Goal: Information Seeking & Learning: Learn about a topic

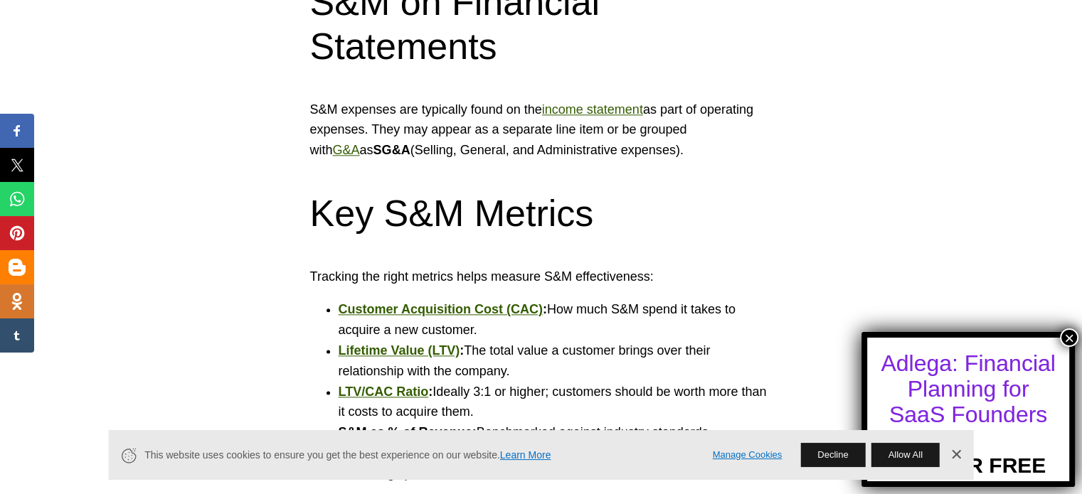
scroll to position [1697, 0]
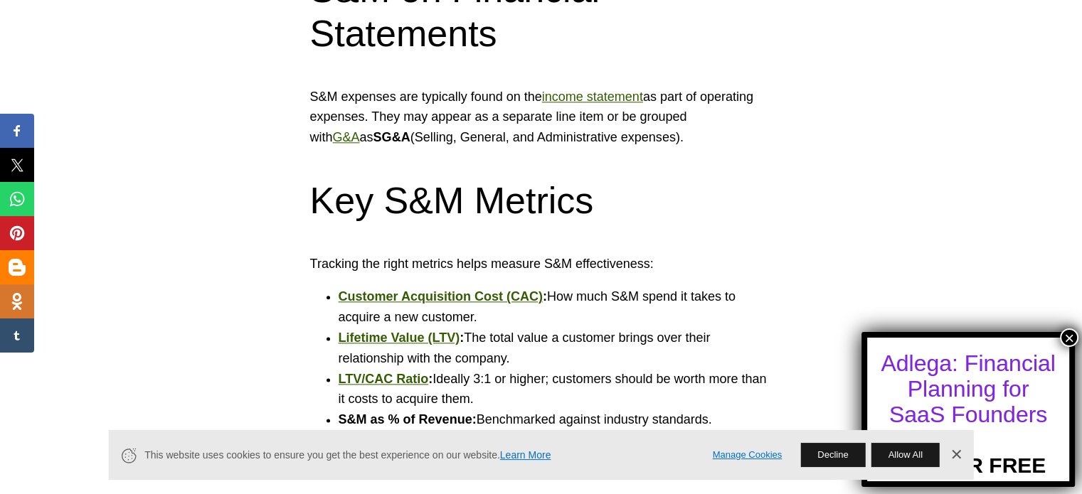
click at [1066, 339] on button "×" at bounding box center [1069, 338] width 18 height 18
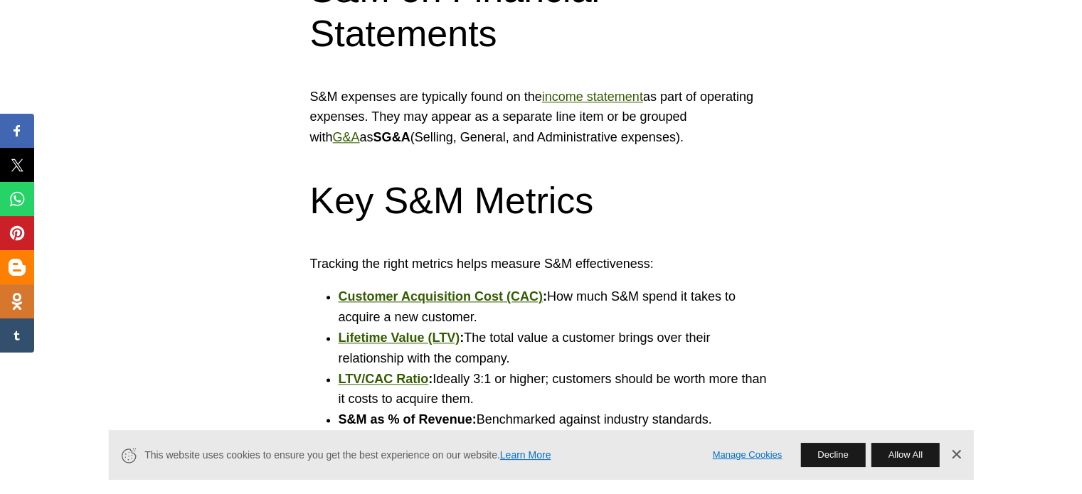
click at [957, 452] on link "Dismiss Banner" at bounding box center [955, 454] width 21 height 21
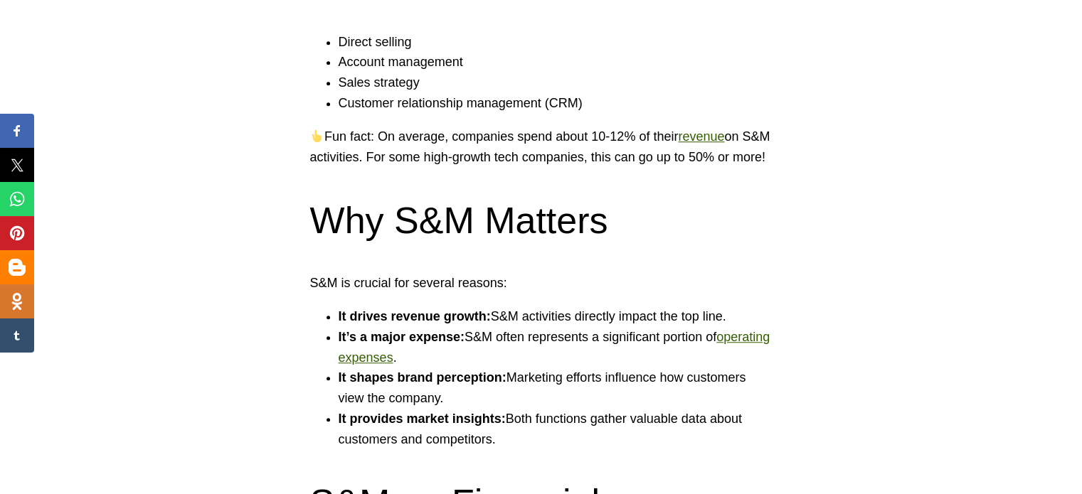
scroll to position [1171, 0]
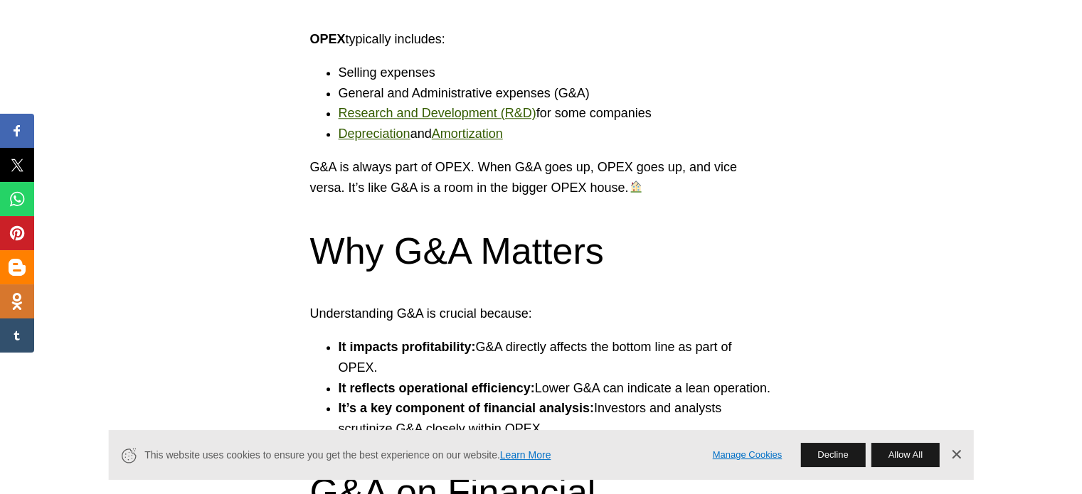
scroll to position [1363, 0]
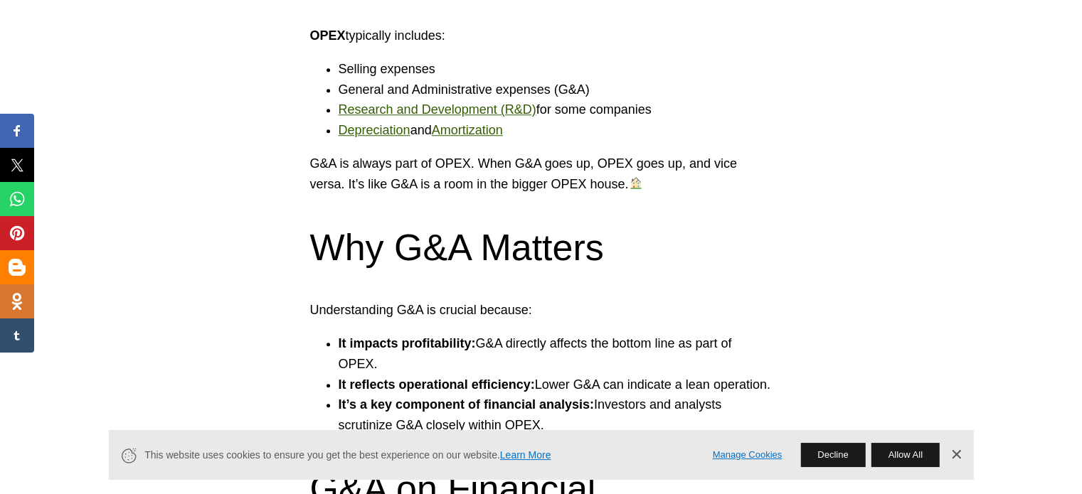
click at [956, 455] on link "Dismiss Banner" at bounding box center [955, 454] width 21 height 21
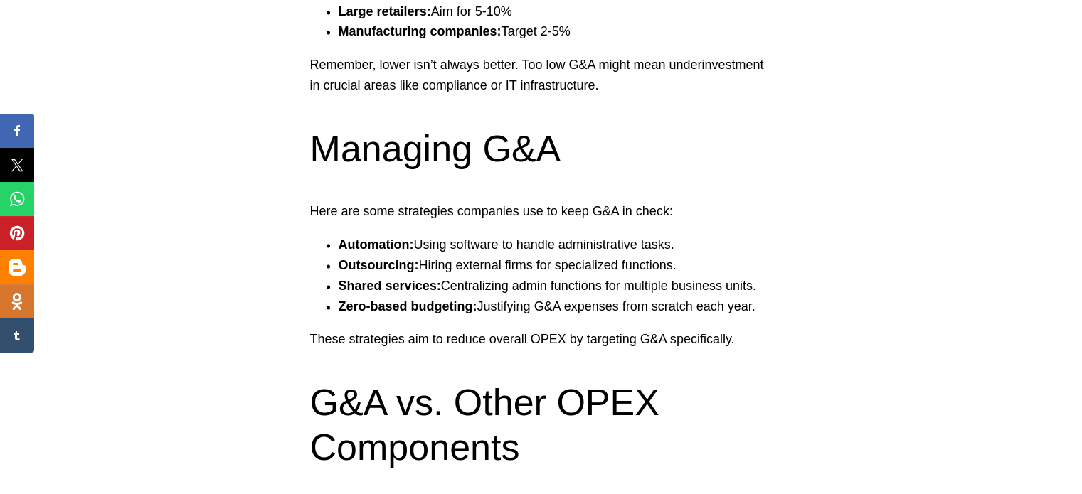
scroll to position [2230, 0]
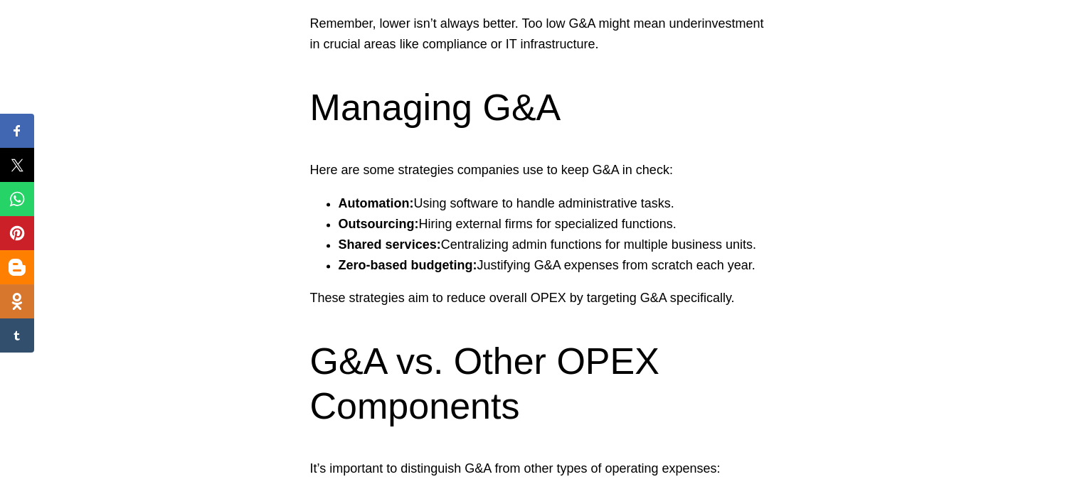
click at [485, 193] on li "Automation: Using software to handle administrative tasks." at bounding box center [556, 203] width 434 height 21
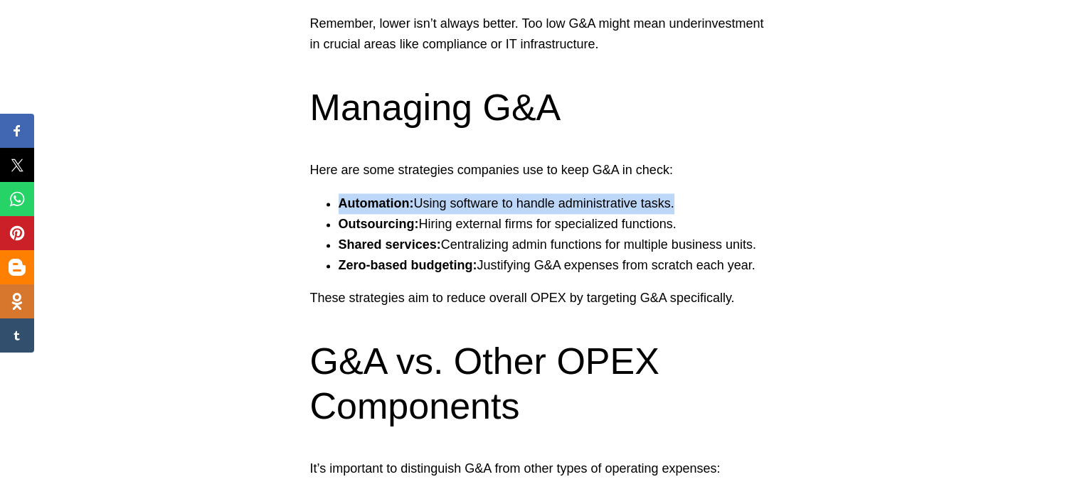
click at [485, 193] on li "Automation: Using software to handle administrative tasks." at bounding box center [556, 203] width 434 height 21
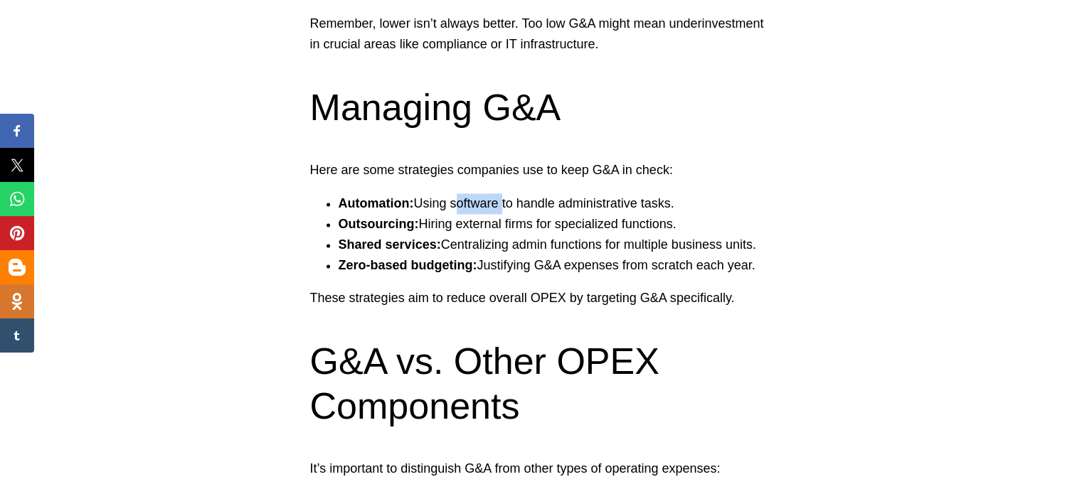
click at [485, 193] on li "Automation: Using software to handle administrative tasks." at bounding box center [556, 203] width 434 height 21
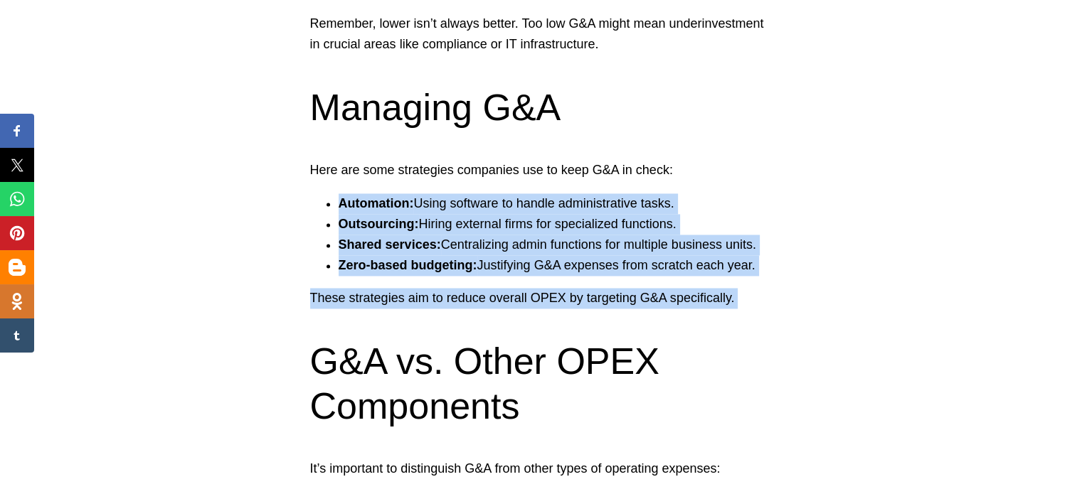
drag, startPoint x: 485, startPoint y: 149, endPoint x: 425, endPoint y: 244, distance: 111.9
click at [425, 244] on section "Managing G&A Here are some strategies companies use to keep G&A in check: Autom…" at bounding box center [541, 196] width 462 height 223
click at [425, 288] on p "These strategies aim to reduce overall OPEX by targeting G&A specifically." at bounding box center [541, 298] width 462 height 21
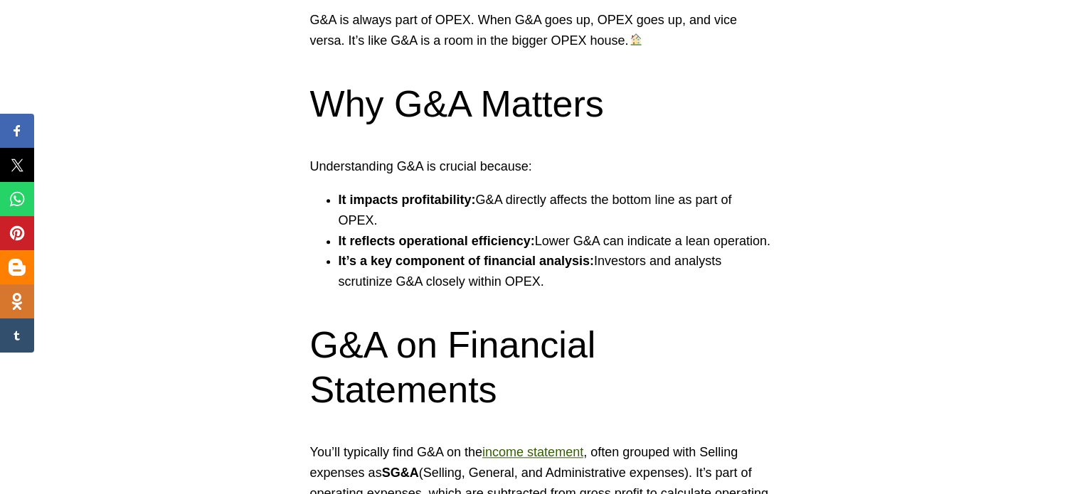
scroll to position [1507, 0]
click at [486, 189] on li "It impacts profitability: G&A directly affects the bottom line as part of OPEX." at bounding box center [556, 209] width 434 height 41
click at [617, 230] on li "It reflects operational efficiency: Lower G&A can indicate a lean operation." at bounding box center [556, 240] width 434 height 21
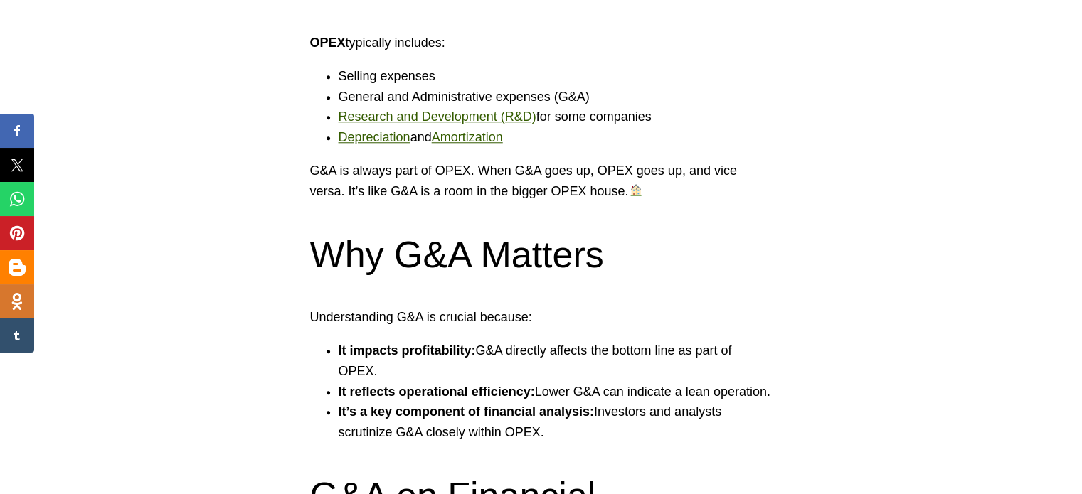
scroll to position [1356, 0]
click at [497, 160] on p "G&A is always part of OPEX. When G&A goes up, OPEX goes up, and vice versa. It’…" at bounding box center [541, 180] width 462 height 41
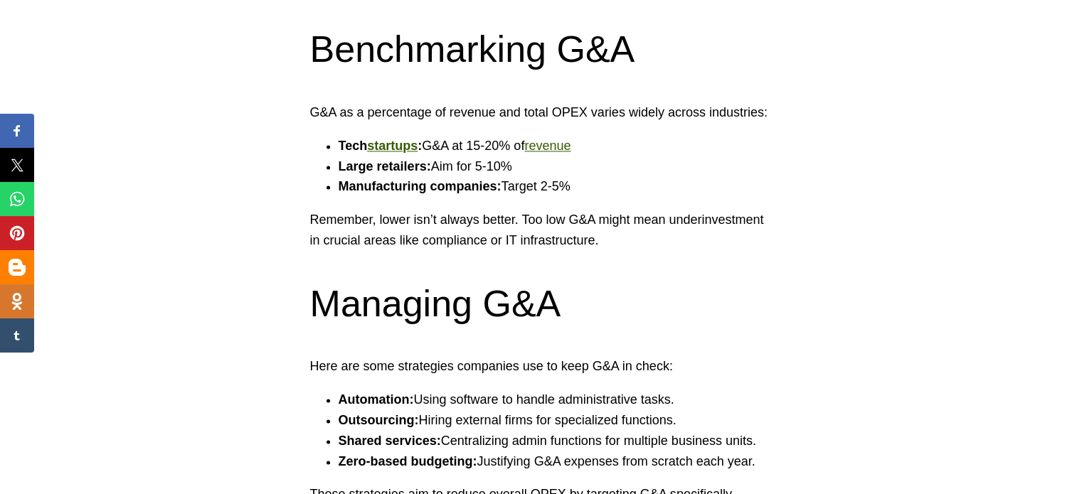
scroll to position [2035, 0]
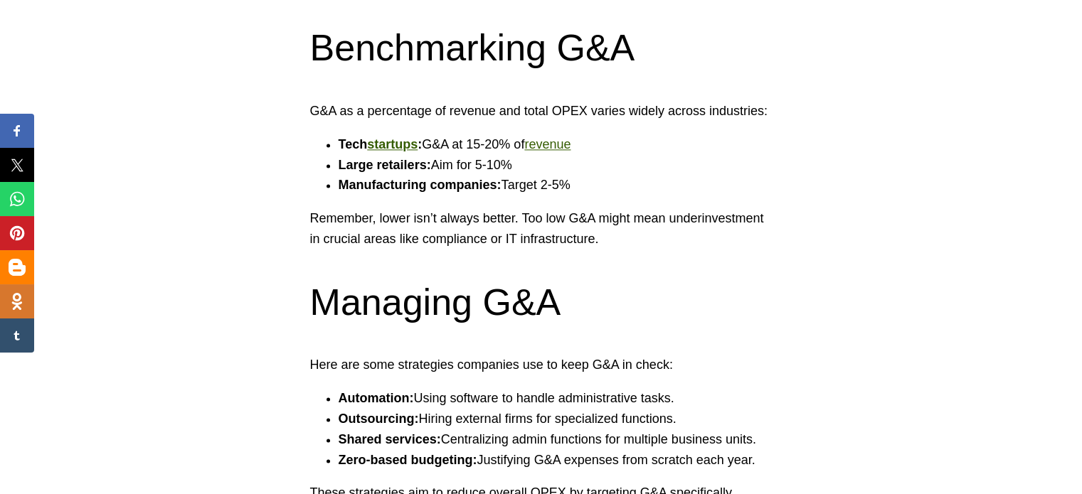
click at [497, 178] on strong "Manufacturing companies:" at bounding box center [420, 185] width 163 height 14
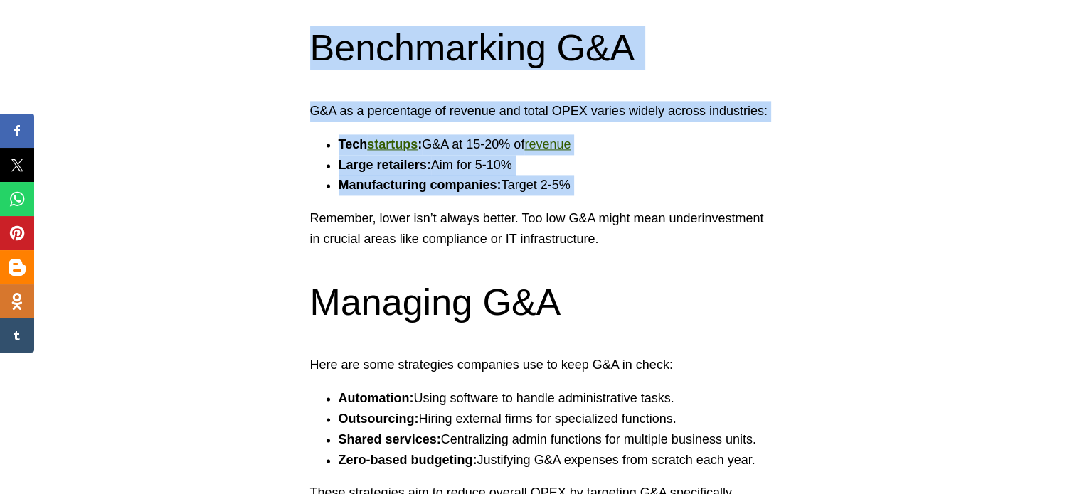
drag, startPoint x: 497, startPoint y: 130, endPoint x: 465, endPoint y: 11, distance: 123.7
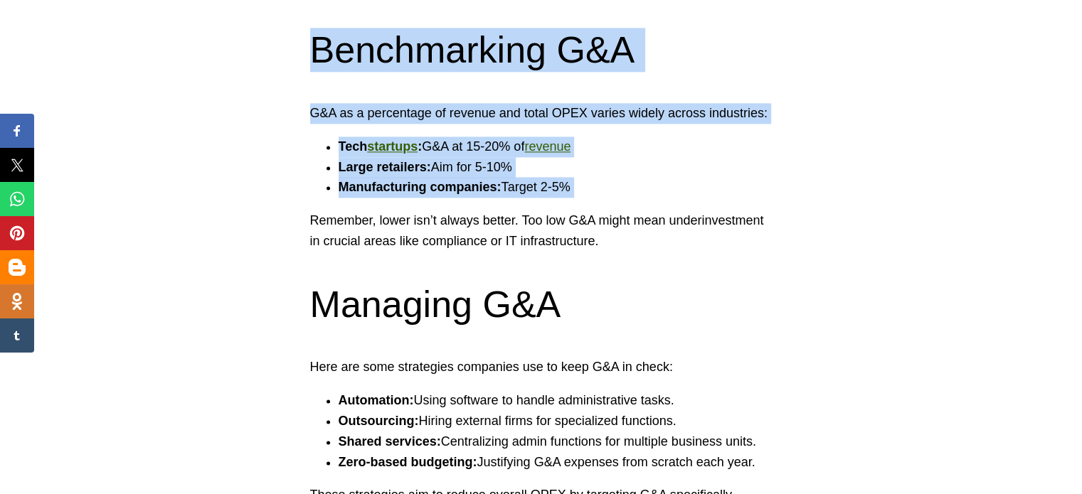
click at [465, 28] on h2 "Benchmarking G&A" at bounding box center [541, 50] width 462 height 44
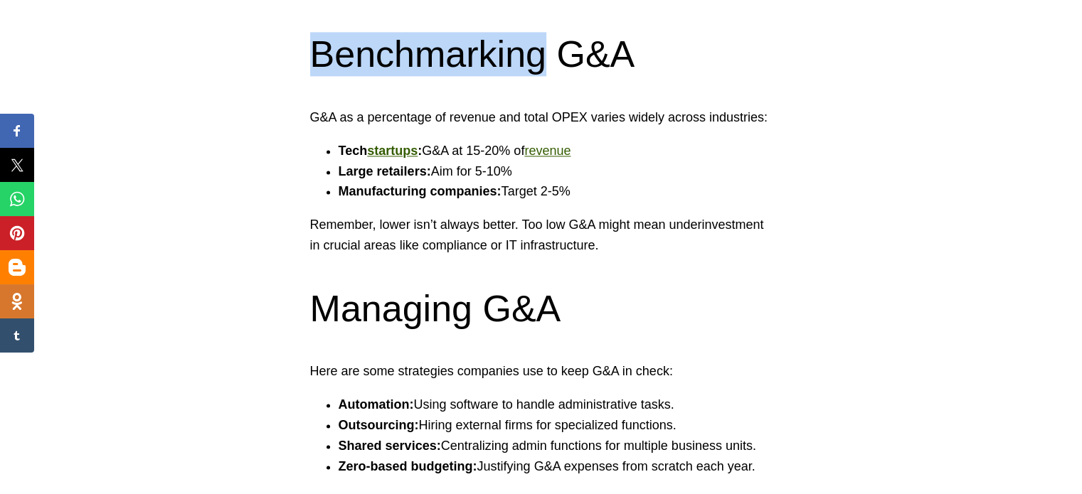
click at [465, 32] on h2 "Benchmarking G&A" at bounding box center [541, 54] width 462 height 44
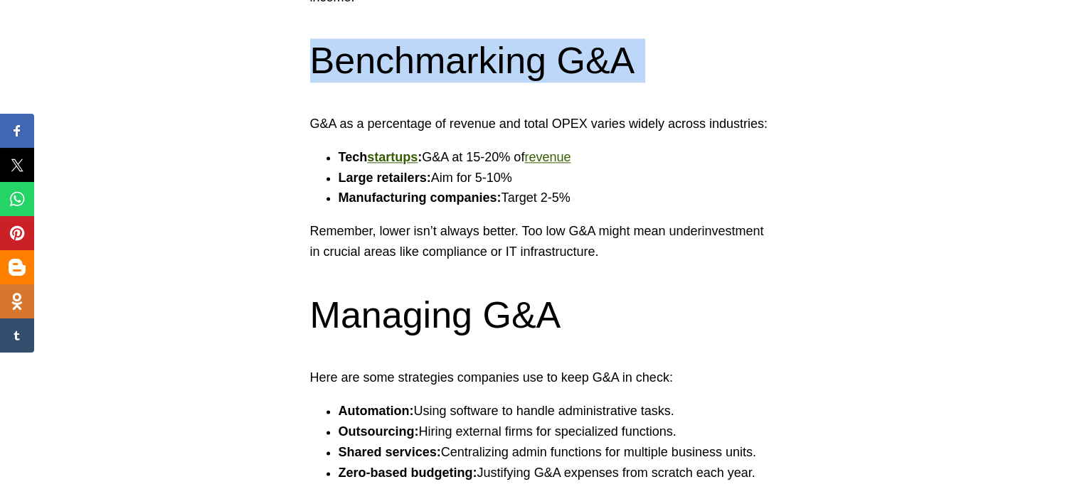
click at [465, 38] on h2 "Benchmarking G&A" at bounding box center [541, 60] width 462 height 44
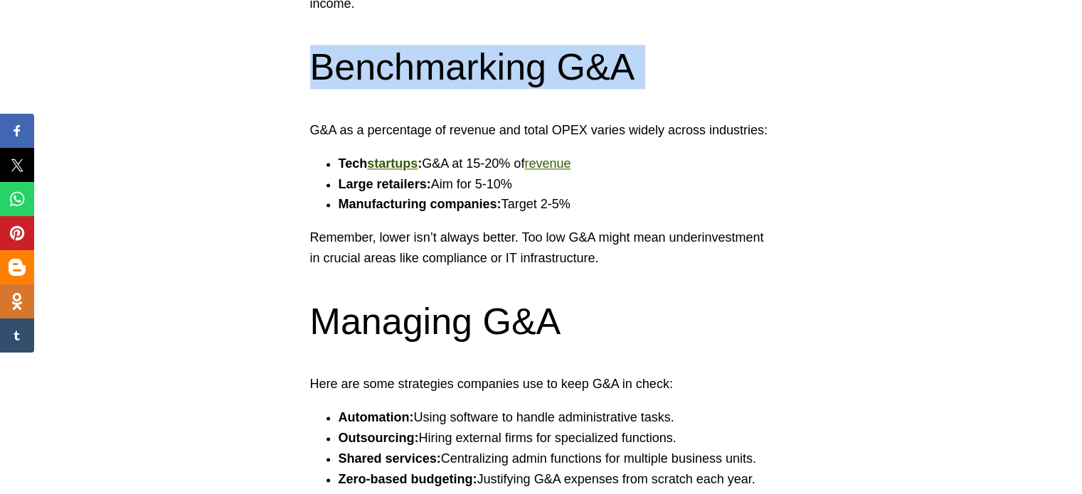
scroll to position [2011, 0]
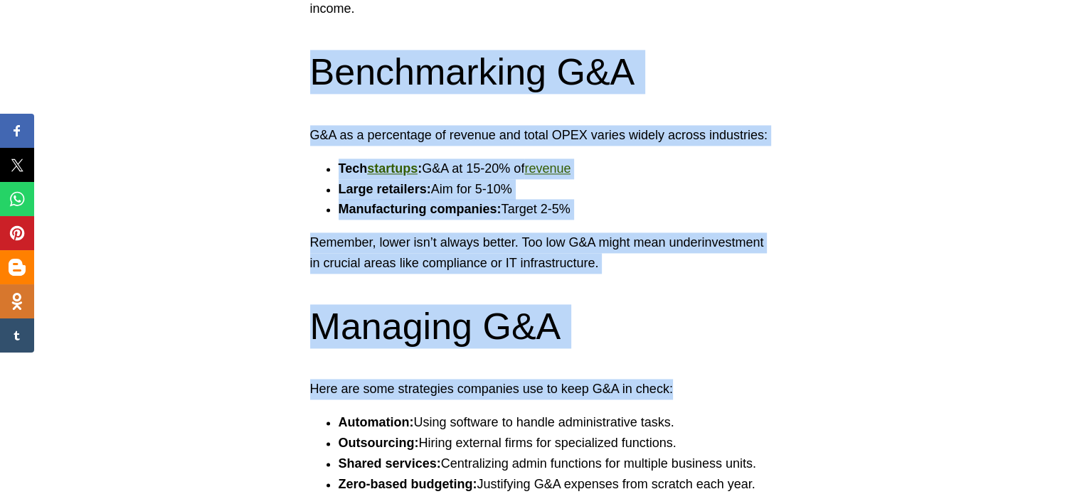
drag, startPoint x: 465, startPoint y: 11, endPoint x: 464, endPoint y: 392, distance: 381.2
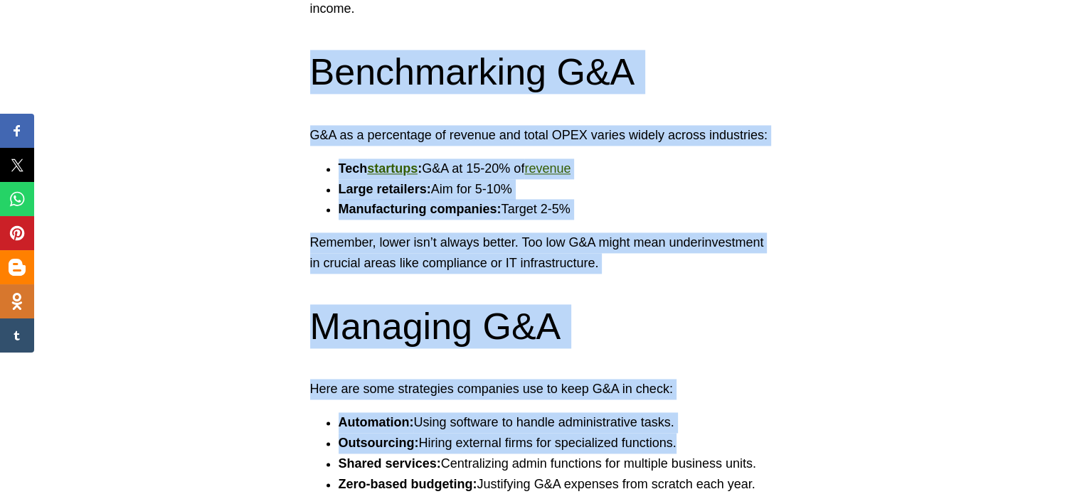
click at [464, 433] on li "Outsourcing: Hiring external firms for specialized functions." at bounding box center [556, 443] width 434 height 21
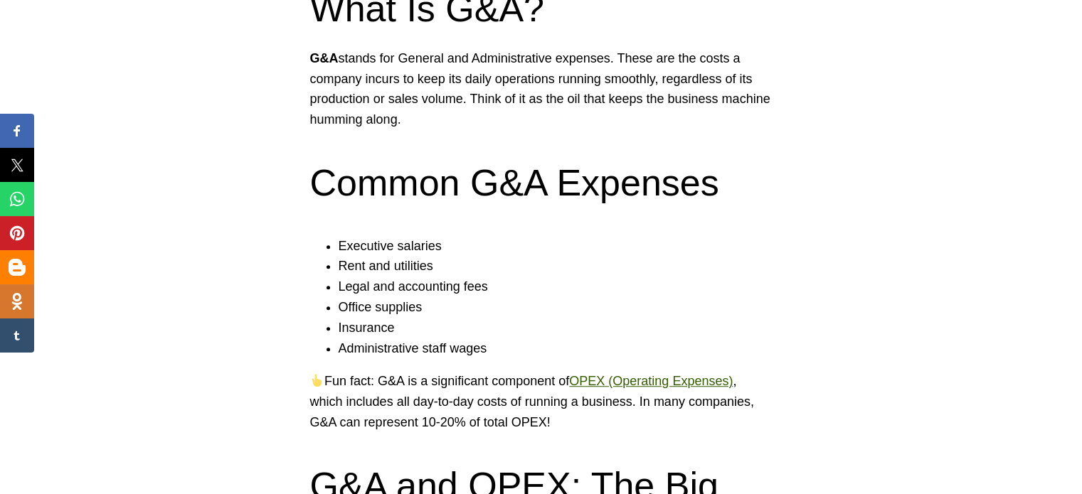
scroll to position [806, 0]
